Goal: Transaction & Acquisition: Purchase product/service

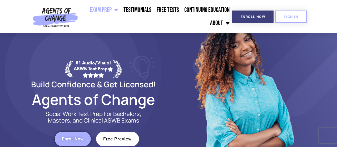
scroll to position [55, 0]
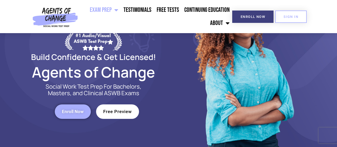
click at [123, 111] on span "Free Preview" at bounding box center [117, 111] width 29 height 4
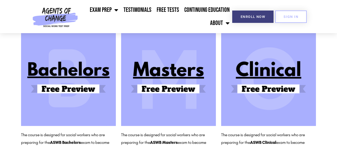
scroll to position [82, 0]
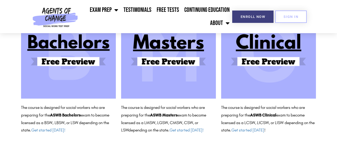
click at [262, 59] on img at bounding box center [268, 51] width 95 height 95
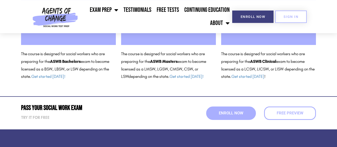
scroll to position [137, 0]
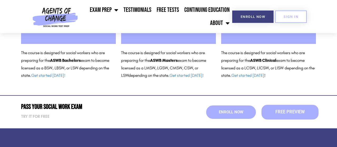
click at [282, 111] on span "Free Preview" at bounding box center [289, 112] width 29 height 4
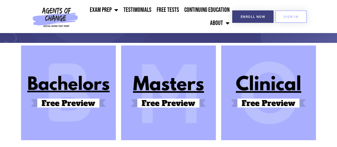
scroll to position [55, 0]
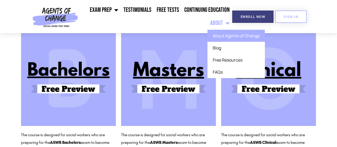
click at [228, 35] on link "About Agents of Change" at bounding box center [235, 36] width 57 height 12
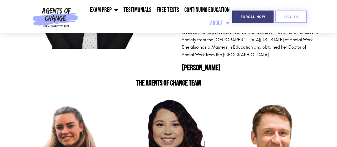
scroll to position [164, 0]
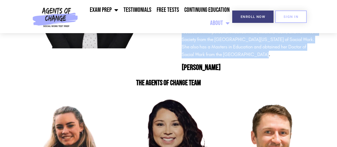
drag, startPoint x: 182, startPoint y: 40, endPoint x: 232, endPoint y: 57, distance: 52.7
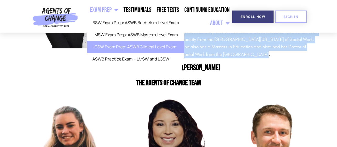
click at [154, 47] on link "LCSW Exam Prep: ASWB Clinical Level Exam" at bounding box center [135, 47] width 97 height 12
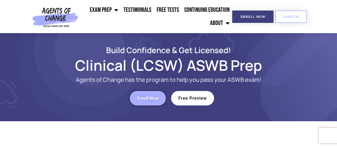
click at [196, 97] on span "Free Preview" at bounding box center [192, 98] width 29 height 4
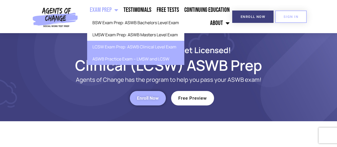
click at [108, 58] on link "ASWB Practice Exam – LMSW and LCSW" at bounding box center [135, 59] width 97 height 12
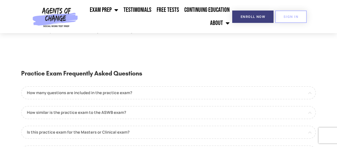
scroll to position [301, 0]
click at [129, 86] on link "How many questions are included in the practice exam?" at bounding box center [168, 92] width 295 height 13
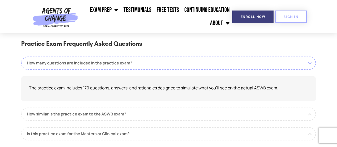
scroll to position [356, 0]
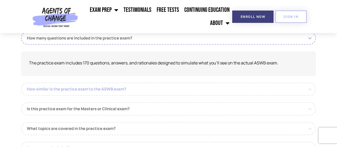
click at [68, 83] on link "How similar is the practice exam to the ASWB exam?" at bounding box center [168, 89] width 295 height 13
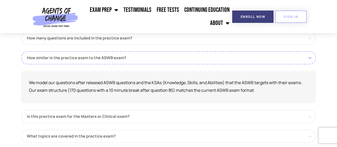
scroll to position [383, 0]
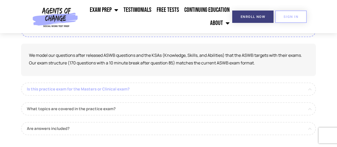
click at [97, 83] on link "Is this practice exam for the Masters or Clinical exam?" at bounding box center [168, 89] width 295 height 13
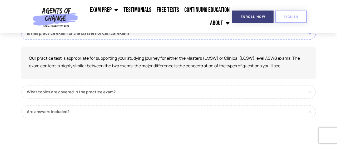
scroll to position [411, 0]
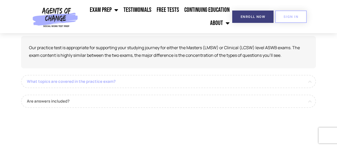
click at [60, 75] on link "What topics are covered in the practice exam?" at bounding box center [168, 81] width 295 height 13
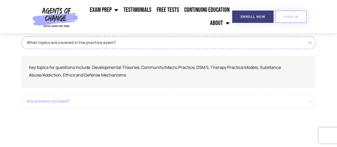
click at [48, 95] on link "Are answers included?" at bounding box center [168, 101] width 295 height 13
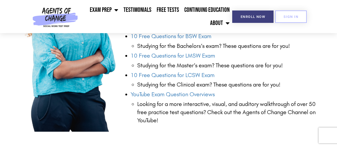
scroll to position [630, 0]
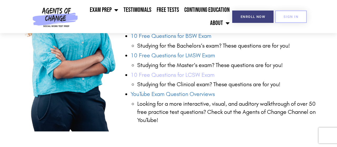
click at [175, 72] on link "10 Free Questions for LCSW Exam" at bounding box center [173, 75] width 84 height 7
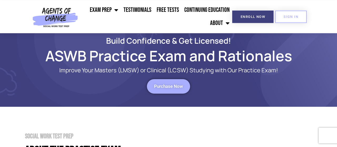
scroll to position [0, 0]
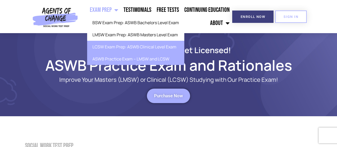
click at [155, 46] on link "LCSW Exam Prep: ASWB Clinical Level Exam" at bounding box center [135, 47] width 97 height 12
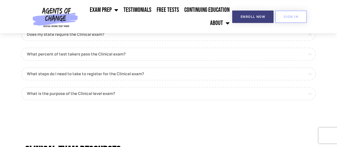
scroll to position [520, 0]
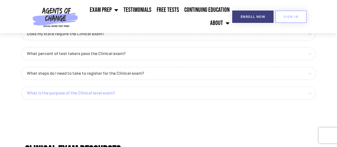
click at [101, 92] on link "What is the purpose of the Clinical level exam?" at bounding box center [168, 93] width 295 height 13
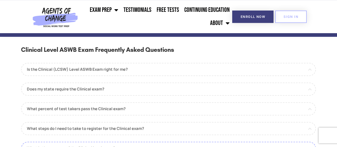
scroll to position [438, 0]
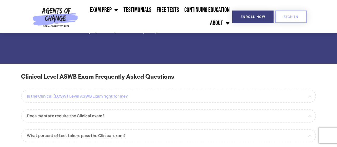
click at [86, 97] on link "Is the Clinical (LCSW) Level ASWB Exam right for me?" at bounding box center [168, 96] width 295 height 13
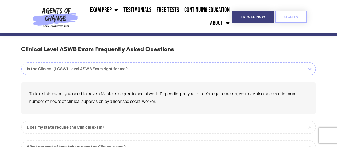
scroll to position [493, 0]
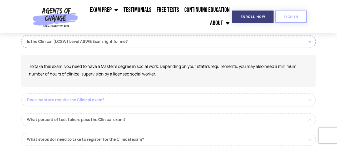
click at [54, 100] on link "Does my state require the Clinical exam?" at bounding box center [168, 99] width 295 height 13
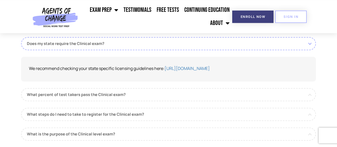
scroll to position [520, 0]
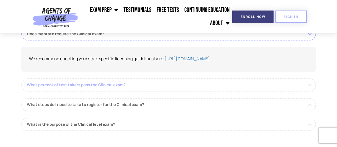
click at [63, 83] on link "What percent of test takers pass the Clinical exam?" at bounding box center [168, 84] width 295 height 13
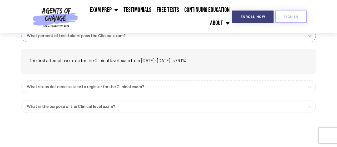
scroll to position [547, 0]
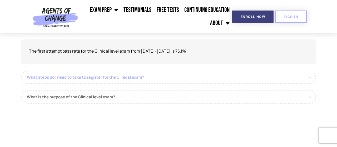
click at [59, 75] on link "What steps do I need to take to register for the Clinical exam?" at bounding box center [168, 77] width 295 height 13
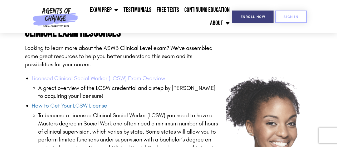
scroll to position [684, 0]
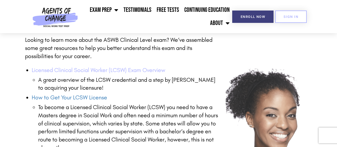
click at [87, 71] on link "Licensed Clinical Social Worker (LCSW) Exam Overview" at bounding box center [99, 70] width 134 height 7
click at [103, 69] on link "Licensed Clinical Social Worker (LCSW) Exam Overview" at bounding box center [99, 70] width 134 height 7
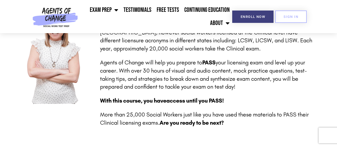
scroll to position [0, 0]
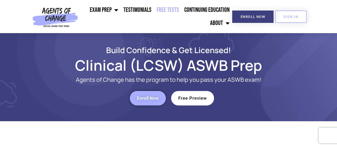
click at [170, 8] on link "Free Tests" at bounding box center [168, 9] width 28 height 13
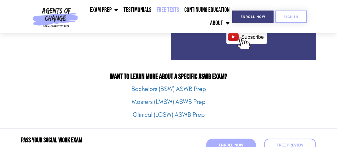
scroll to position [684, 0]
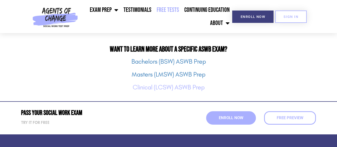
click at [183, 86] on link "Clinical (LCSW) ASWB Prep" at bounding box center [169, 87] width 72 height 7
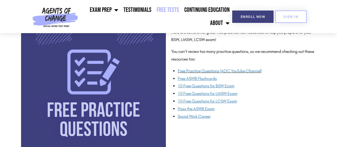
scroll to position [383, 0]
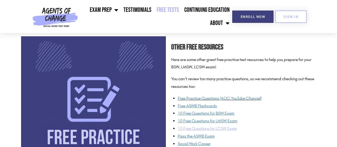
click at [218, 128] on span "10 Free Questions for LCSW Exam" at bounding box center [207, 128] width 59 height 5
click at [203, 106] on u "Free ASWB Flashcards" at bounding box center [197, 105] width 39 height 5
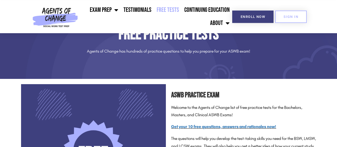
scroll to position [0, 0]
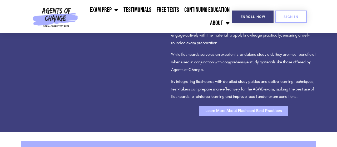
scroll to position [712, 0]
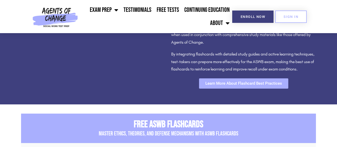
click at [239, 86] on span "Learn More About Flashcard Best Practices" at bounding box center [243, 84] width 77 height 4
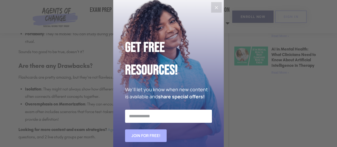
click at [216, 8] on icon "Close" at bounding box center [216, 7] width 6 height 6
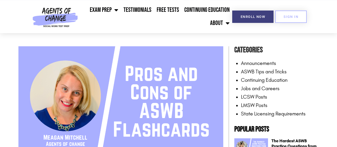
scroll to position [82, 0]
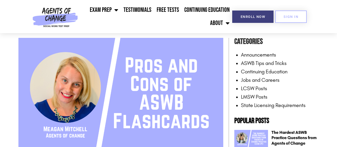
click at [255, 88] on link "LCSW Posts" at bounding box center [254, 88] width 26 height 6
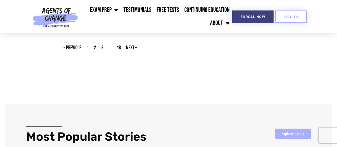
scroll to position [985, 0]
click at [118, 47] on link "Page 48" at bounding box center [119, 47] width 4 height 6
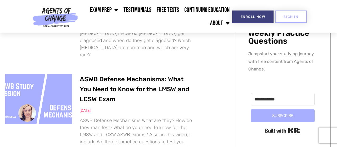
scroll to position [465, 0]
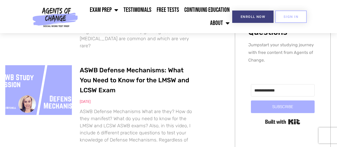
click at [124, 78] on link "ASWB Defense Mechanisms: What You Need to Know for the LMSW and LCSW Exam" at bounding box center [134, 81] width 109 height 28
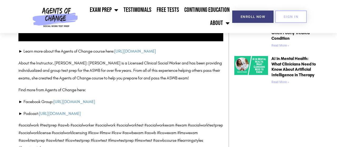
scroll to position [411, 0]
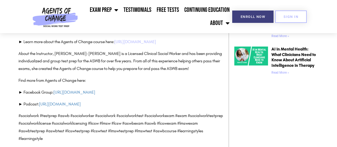
click at [151, 43] on link "https://agentsofchangeprep.com" at bounding box center [135, 41] width 42 height 5
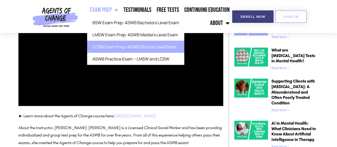
scroll to position [328, 0]
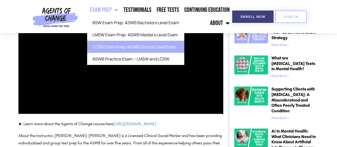
click at [98, 47] on link "LCSW Exam Prep: ASWB Clinical Level Exam" at bounding box center [135, 47] width 97 height 12
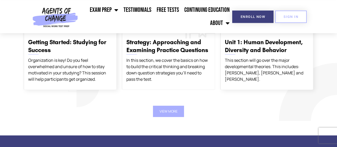
scroll to position [958, 0]
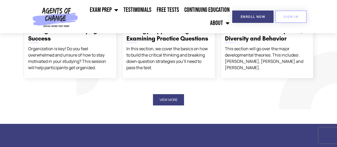
click at [172, 98] on button "View More" at bounding box center [168, 99] width 31 height 11
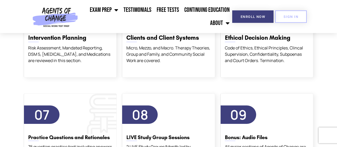
scroll to position [1068, 0]
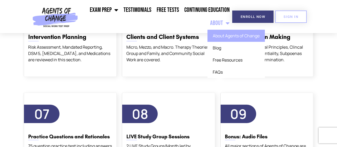
click at [229, 36] on link "About Agents of Change" at bounding box center [235, 36] width 57 height 12
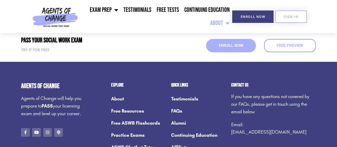
scroll to position [739, 0]
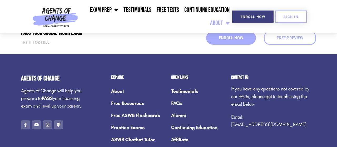
click at [268, 122] on link "[EMAIL_ADDRESS][DOMAIN_NAME]" at bounding box center [268, 125] width 75 height 6
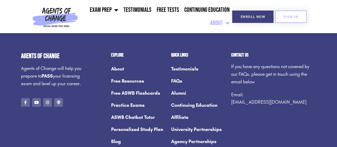
scroll to position [761, 0]
click at [251, 99] on link "[EMAIL_ADDRESS][DOMAIN_NAME]" at bounding box center [268, 102] width 75 height 6
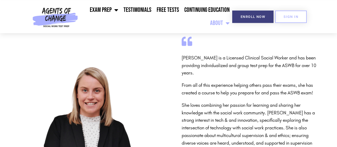
scroll to position [0, 0]
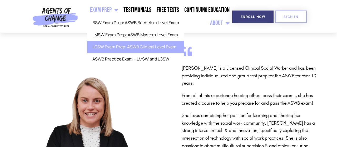
click at [107, 46] on link "LCSW Exam Prep: ASWB Clinical Level Exam" at bounding box center [135, 47] width 97 height 12
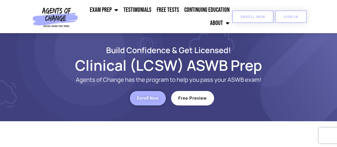
click at [249, 17] on span "Enroll Now" at bounding box center [253, 16] width 24 height 3
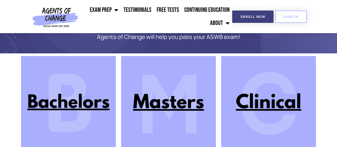
scroll to position [57, 0]
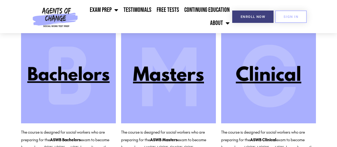
click at [270, 72] on img at bounding box center [268, 76] width 95 height 95
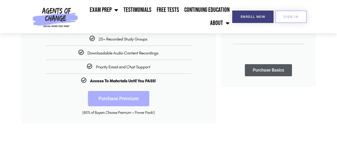
scroll to position [192, 0]
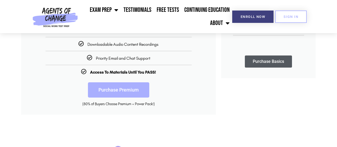
click at [121, 90] on link "Purchase Premium" at bounding box center [118, 89] width 61 height 15
